Goal: Information Seeking & Learning: Learn about a topic

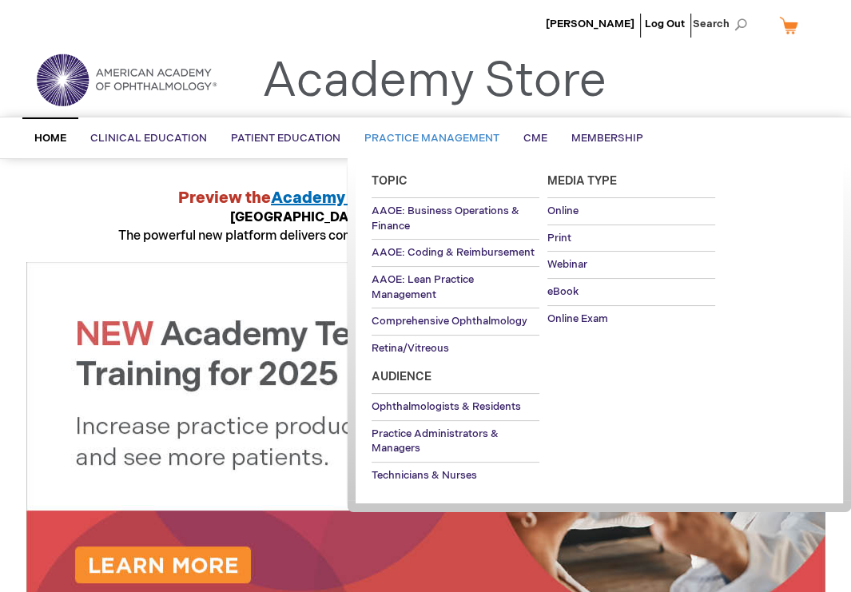
click at [414, 137] on span "Practice Management" at bounding box center [432, 138] width 135 height 13
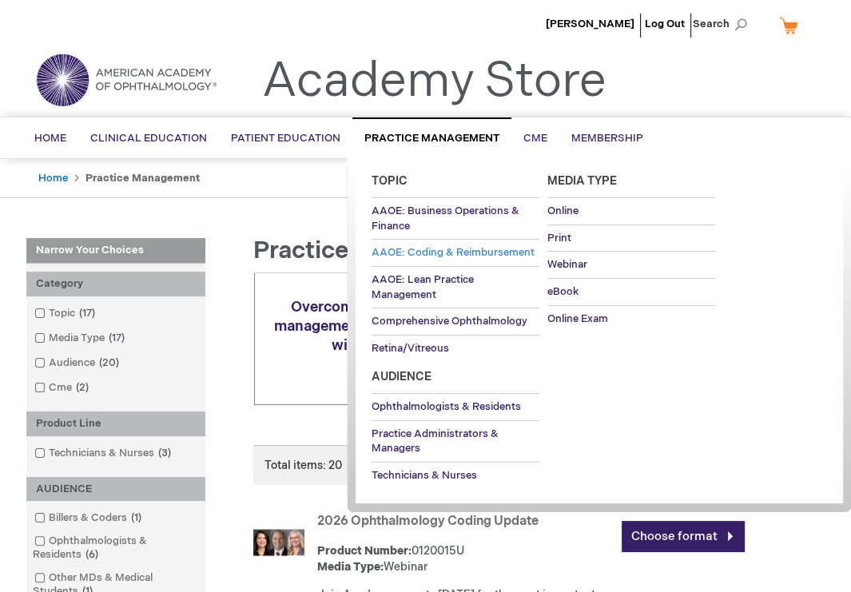
click at [443, 251] on span "AAOE: Coding & Reimbursement" at bounding box center [453, 252] width 163 height 13
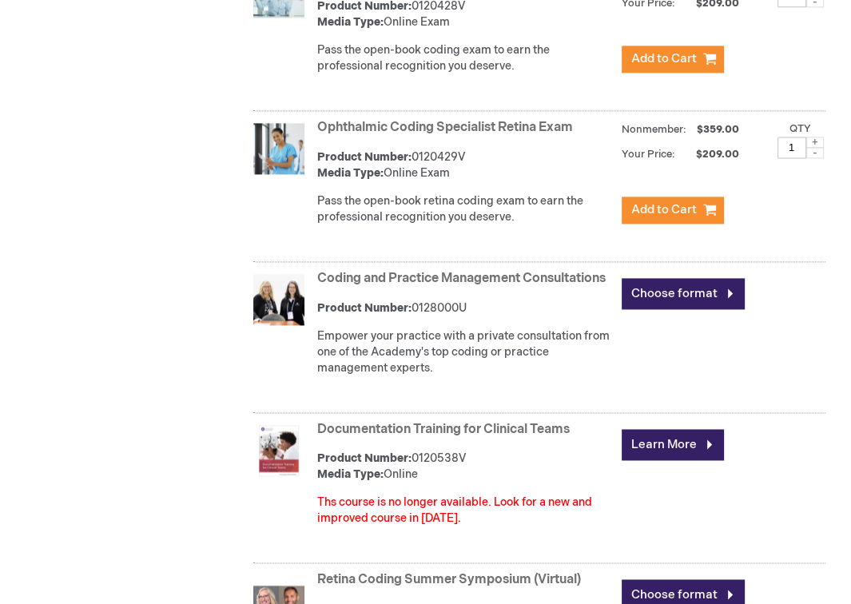
scroll to position [1599, 0]
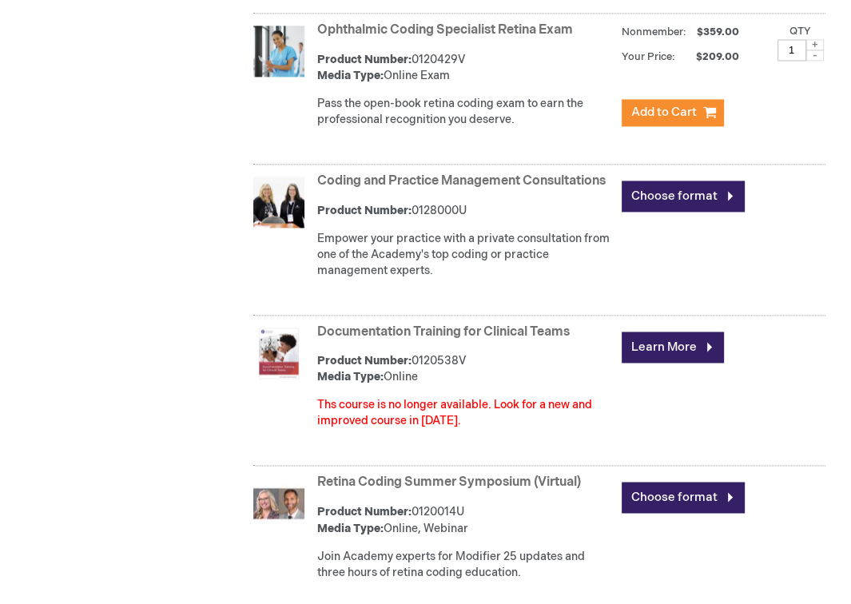
click at [465, 182] on link "Coding and Practice Management Consultations" at bounding box center [461, 180] width 289 height 15
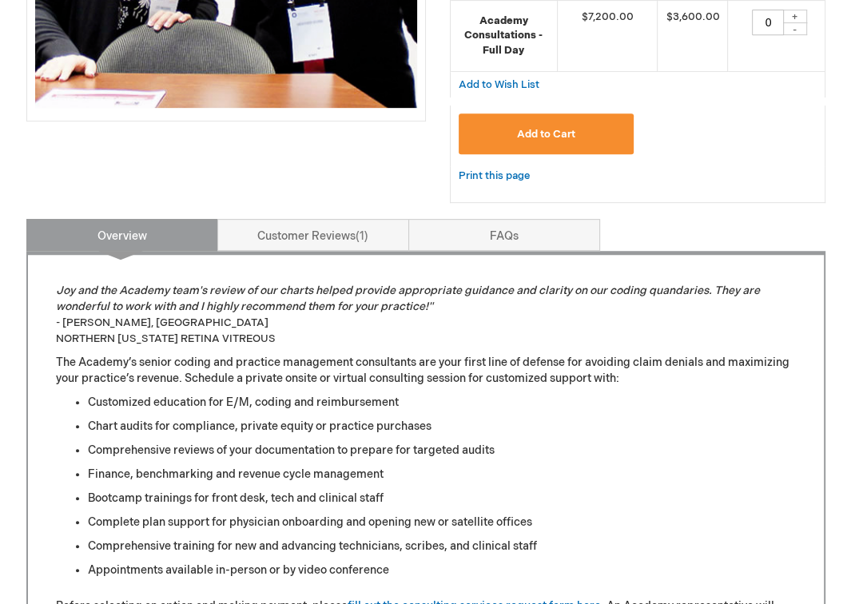
scroll to position [560, 0]
